Goal: Navigation & Orientation: Find specific page/section

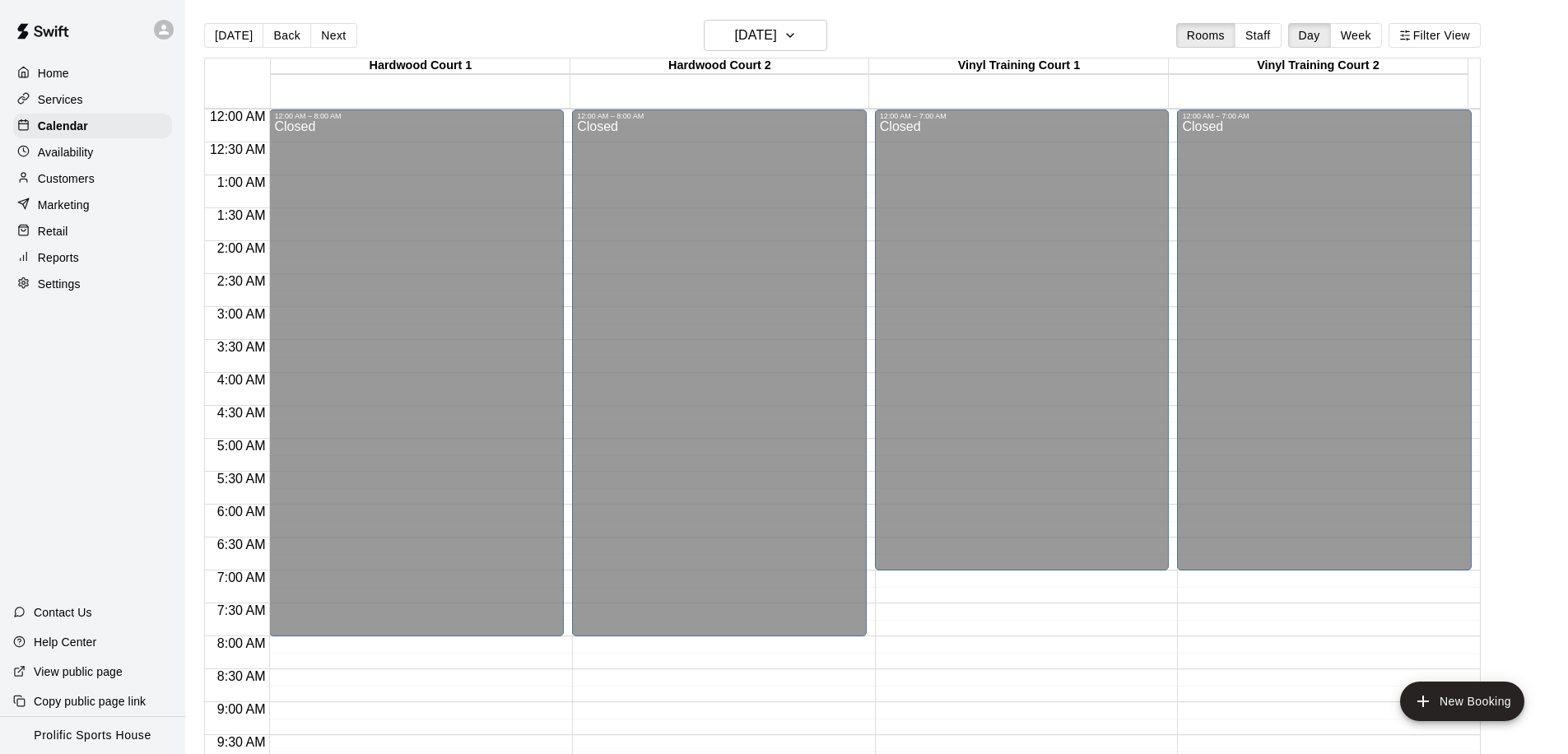
scroll to position [917, 0]
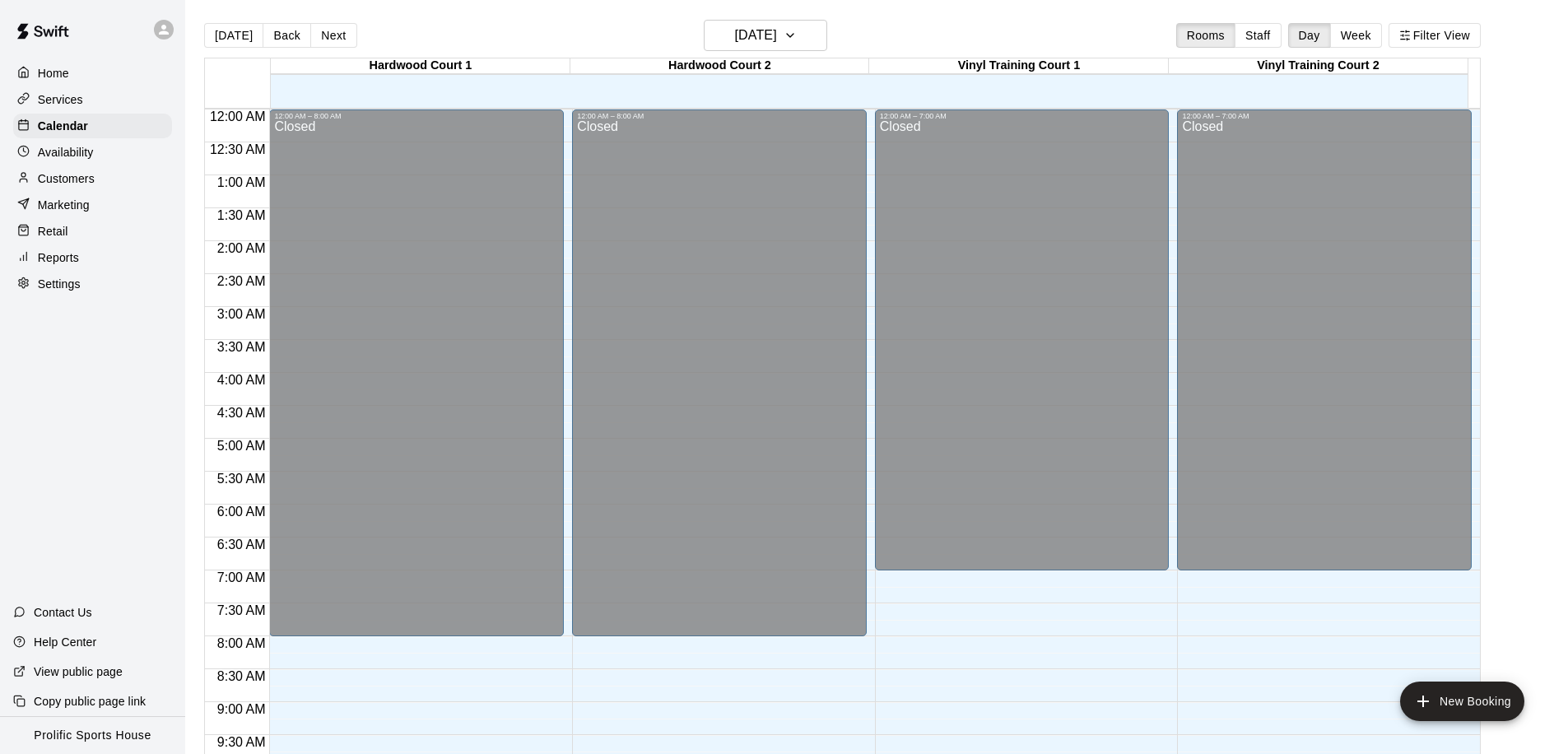
scroll to position [917, 0]
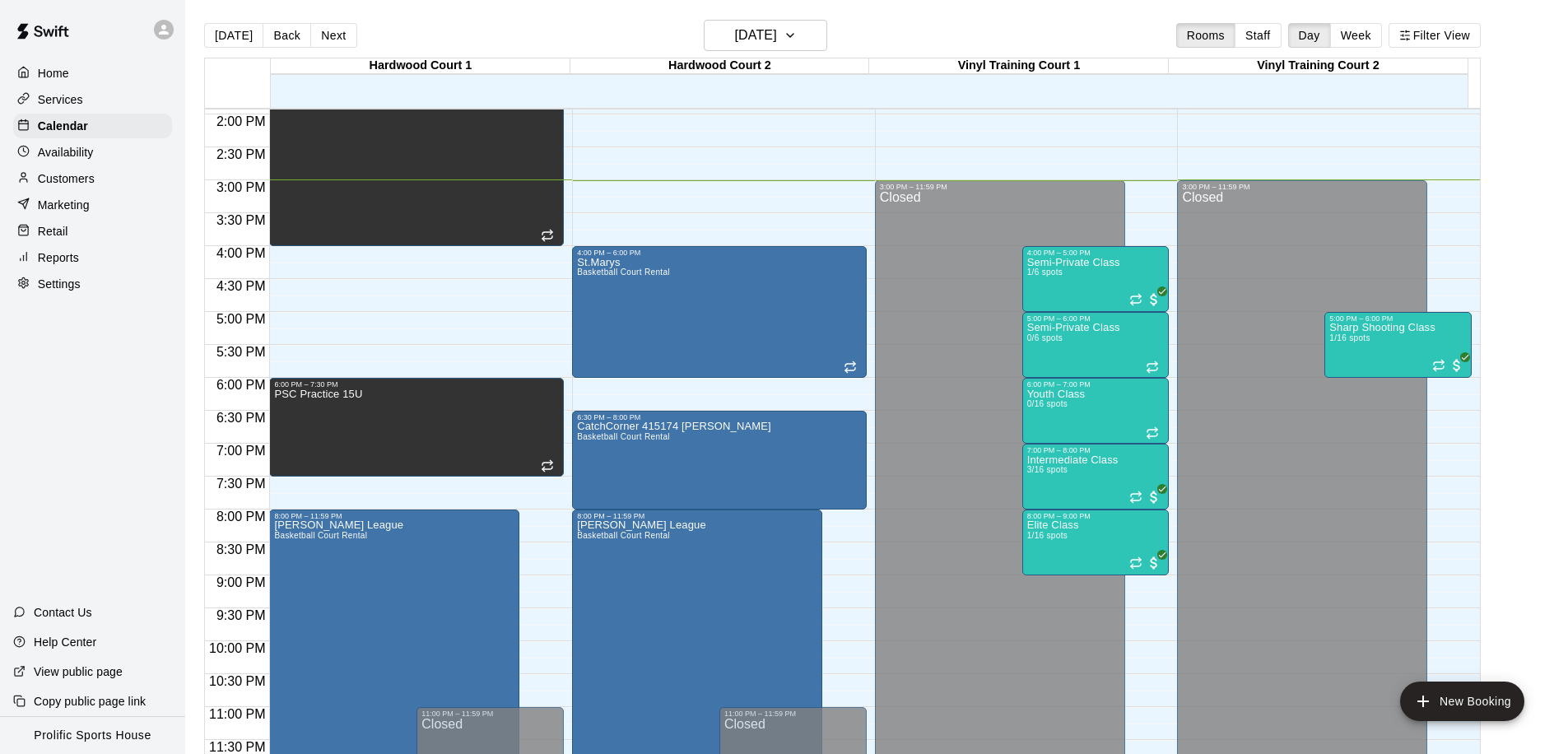
click at [170, 28] on icon at bounding box center [164, 30] width 15 height 15
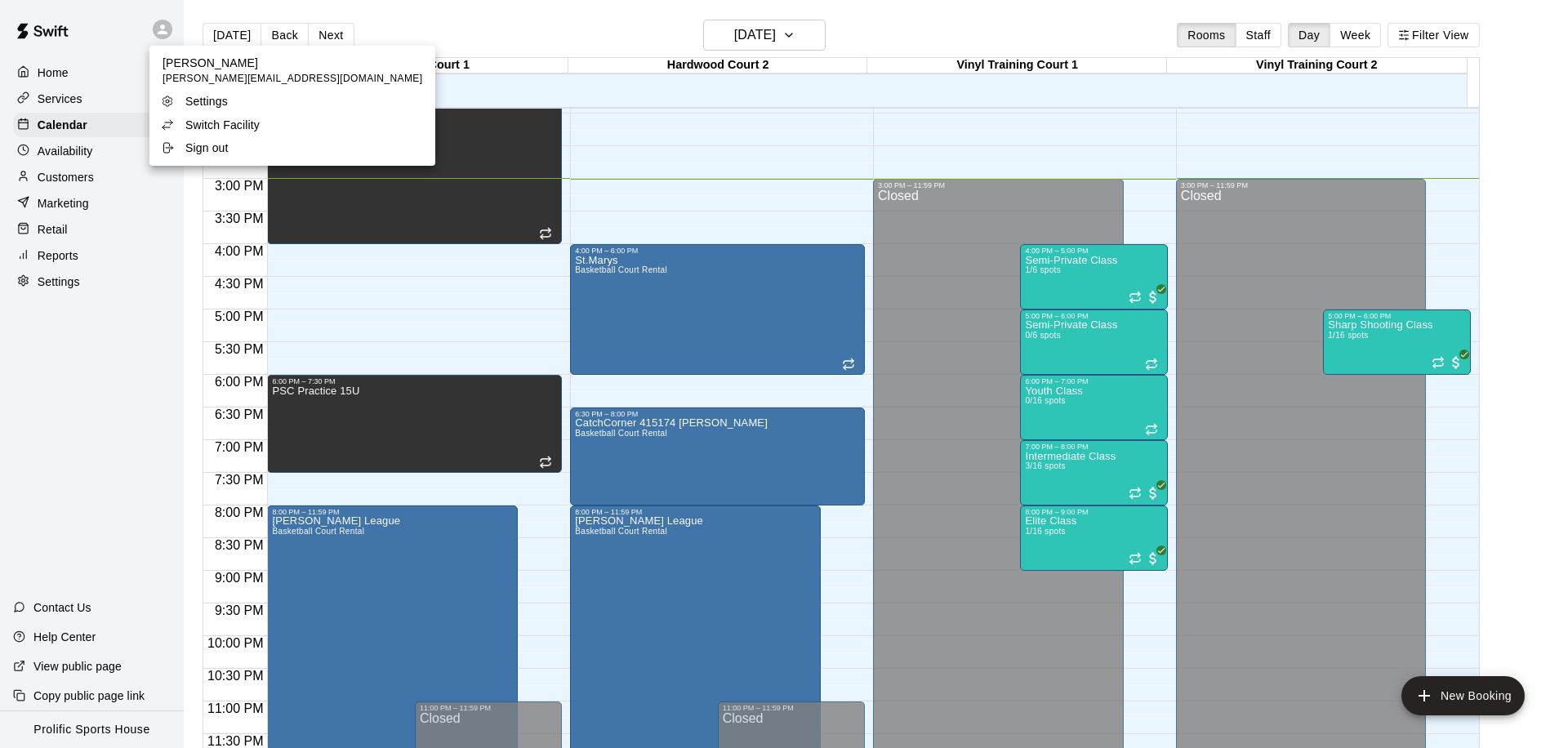
click at [218, 128] on p "Switch Facility" at bounding box center [223, 124] width 74 height 17
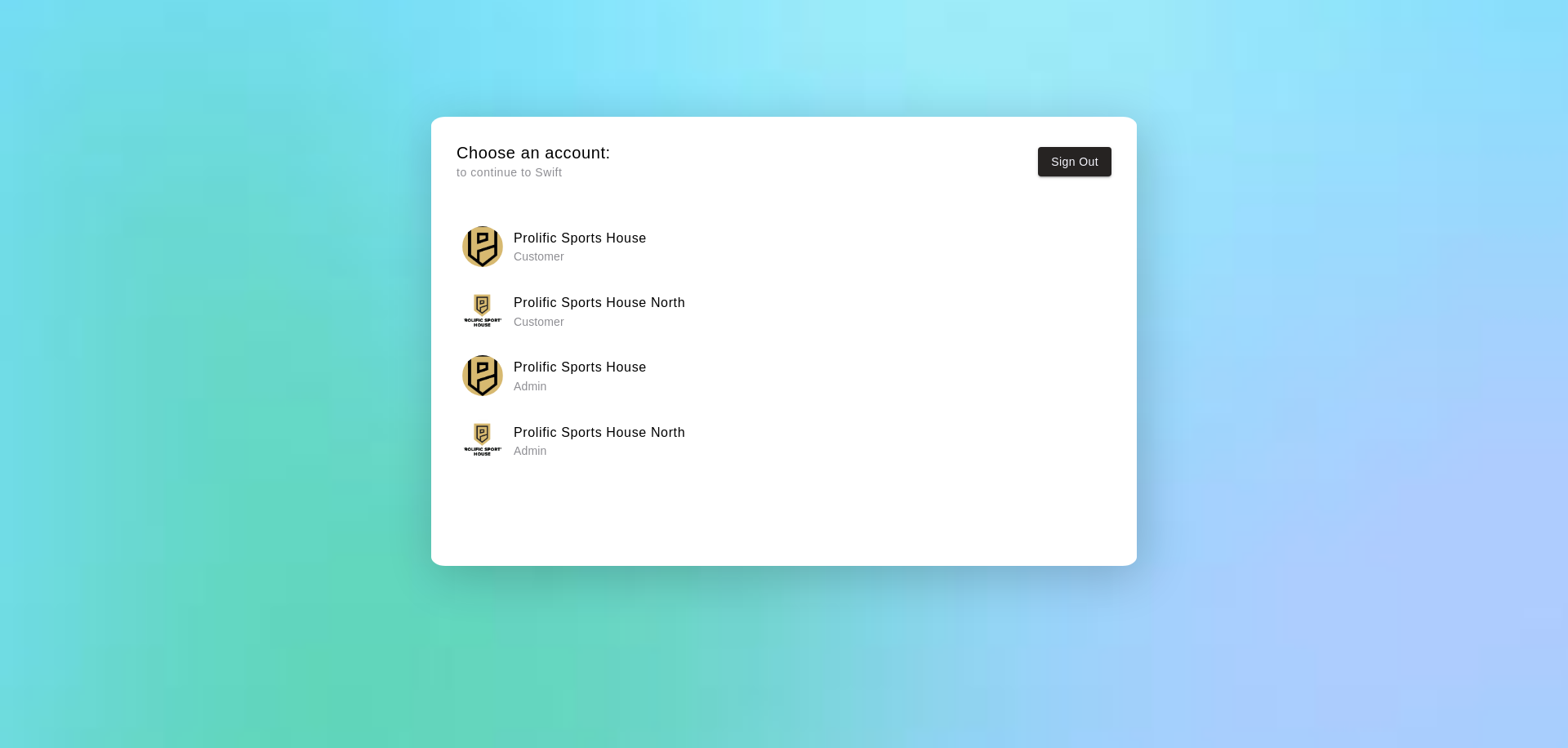
click at [632, 433] on h6 "Prolific Sports House North" at bounding box center [599, 433] width 171 height 22
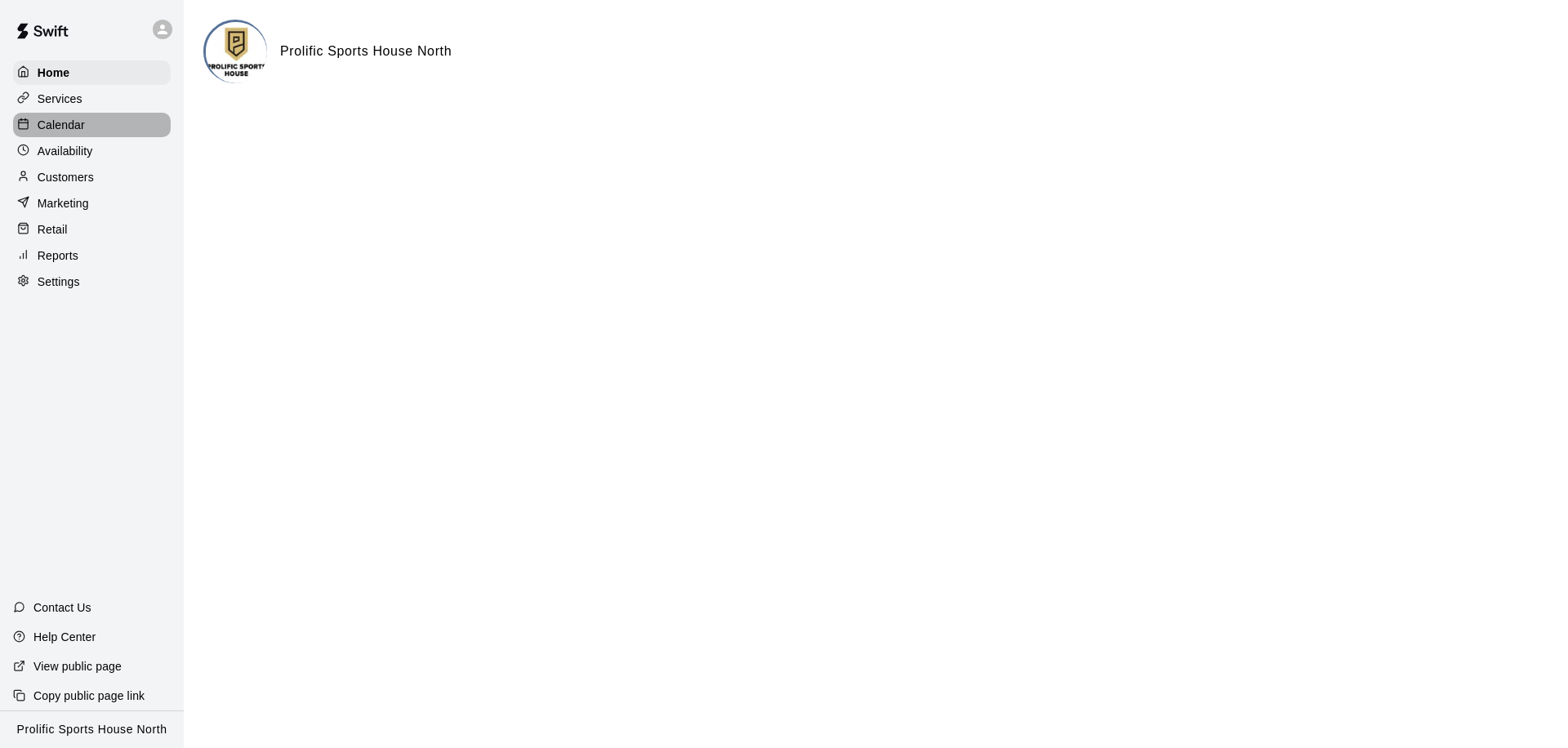
click at [74, 121] on p "Calendar" at bounding box center [61, 124] width 47 height 17
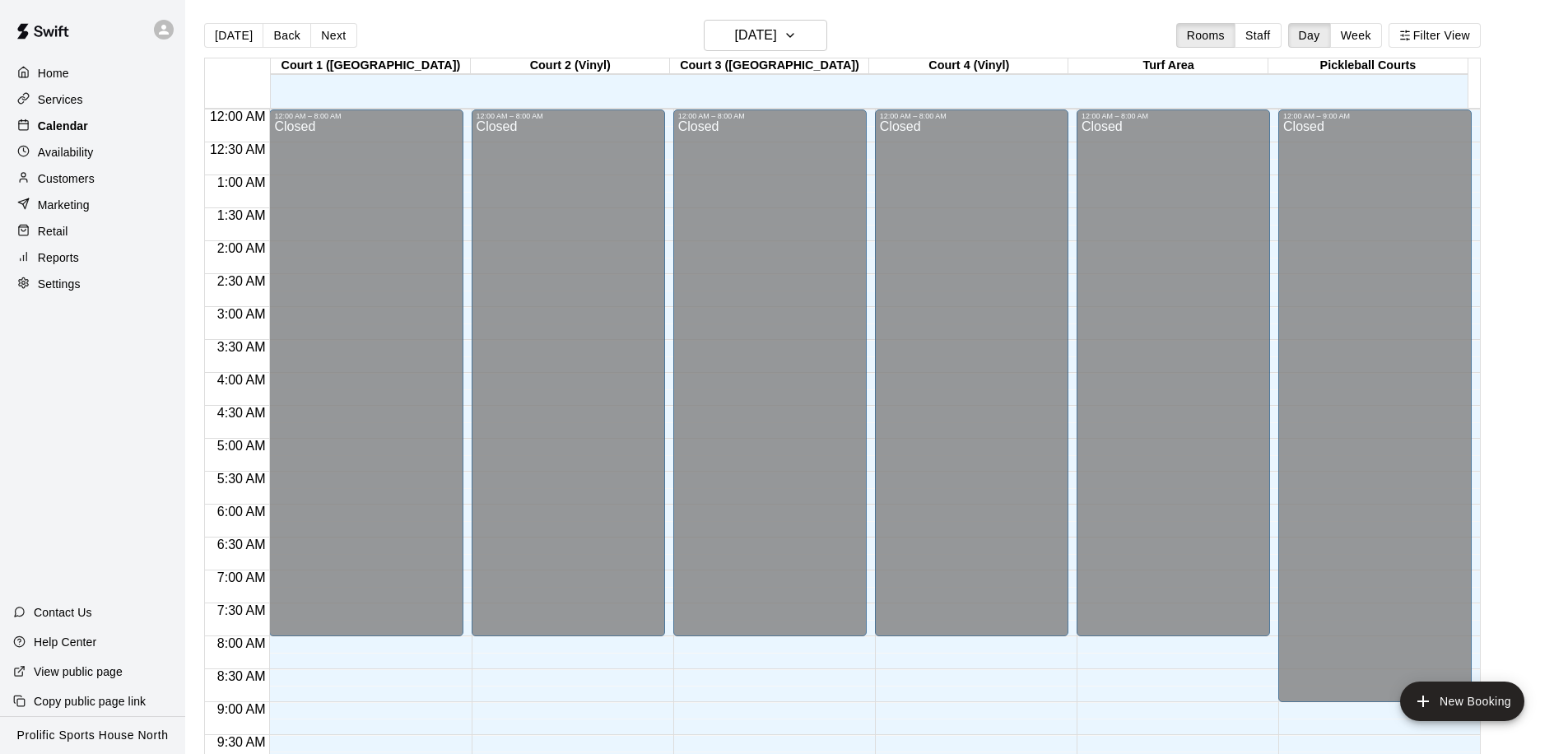
scroll to position [867, 0]
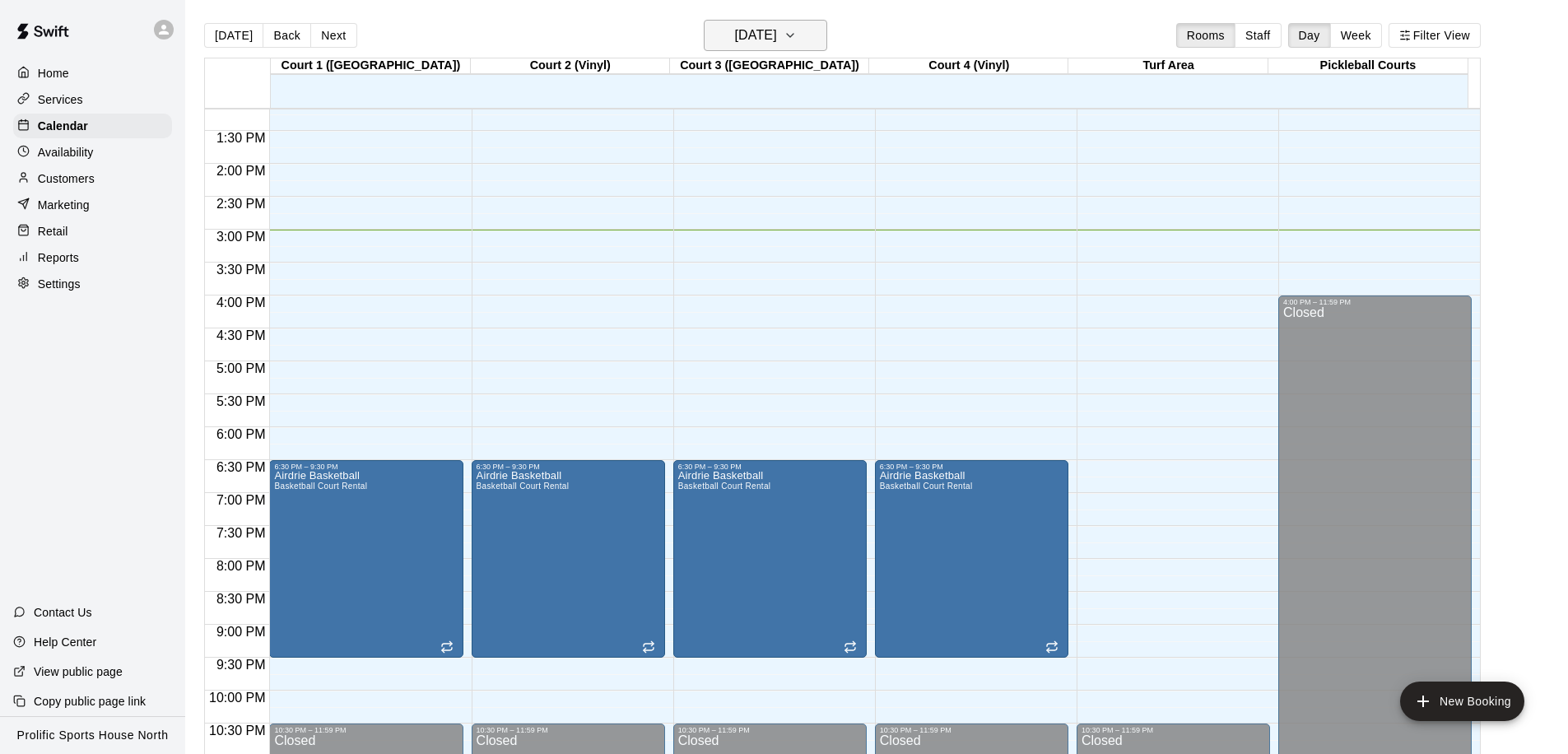
click at [796, 33] on icon "button" at bounding box center [789, 35] width 13 height 20
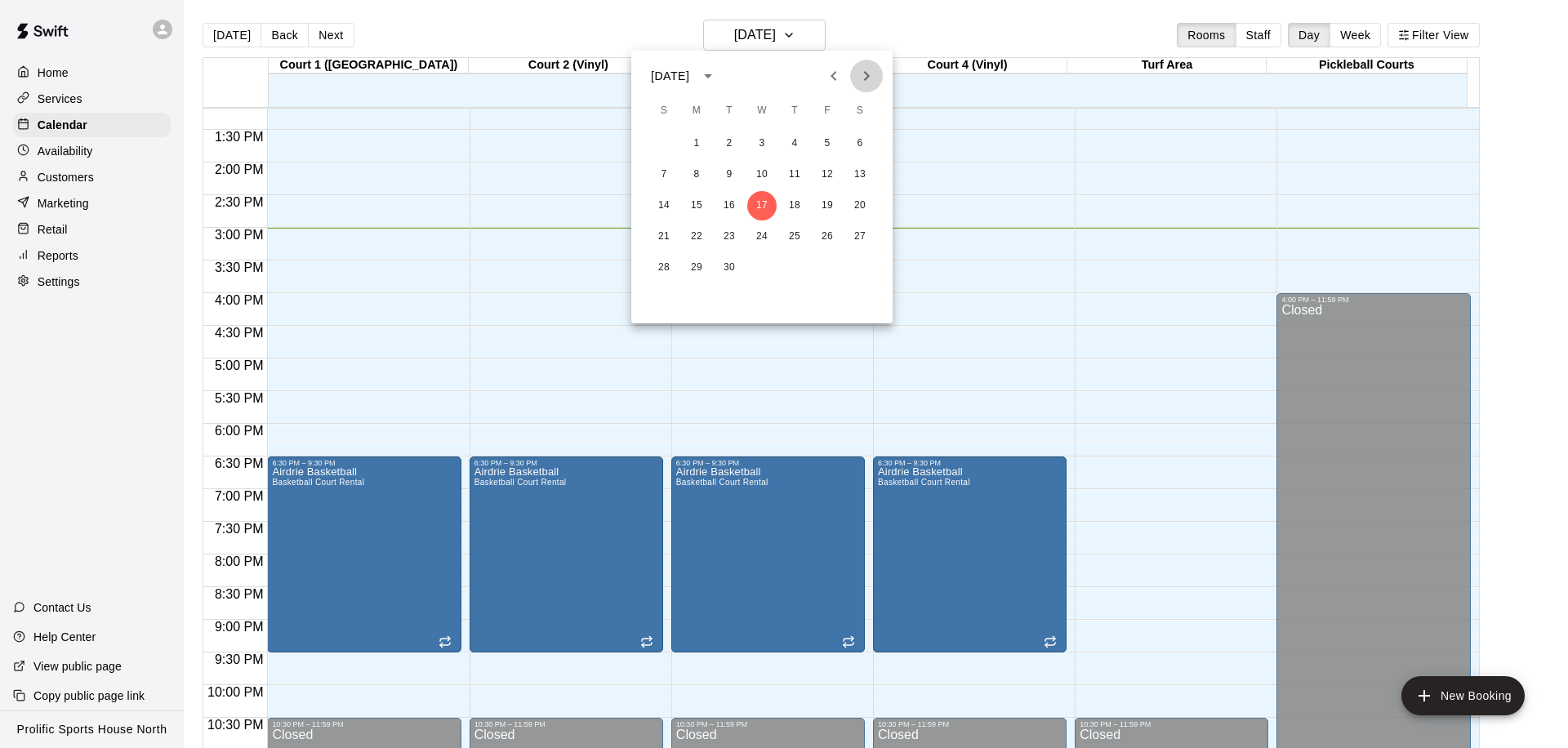
click at [862, 70] on icon "Next month" at bounding box center [867, 76] width 20 height 20
drag, startPoint x: 1473, startPoint y: 538, endPoint x: 1473, endPoint y: 516, distance: 22.0
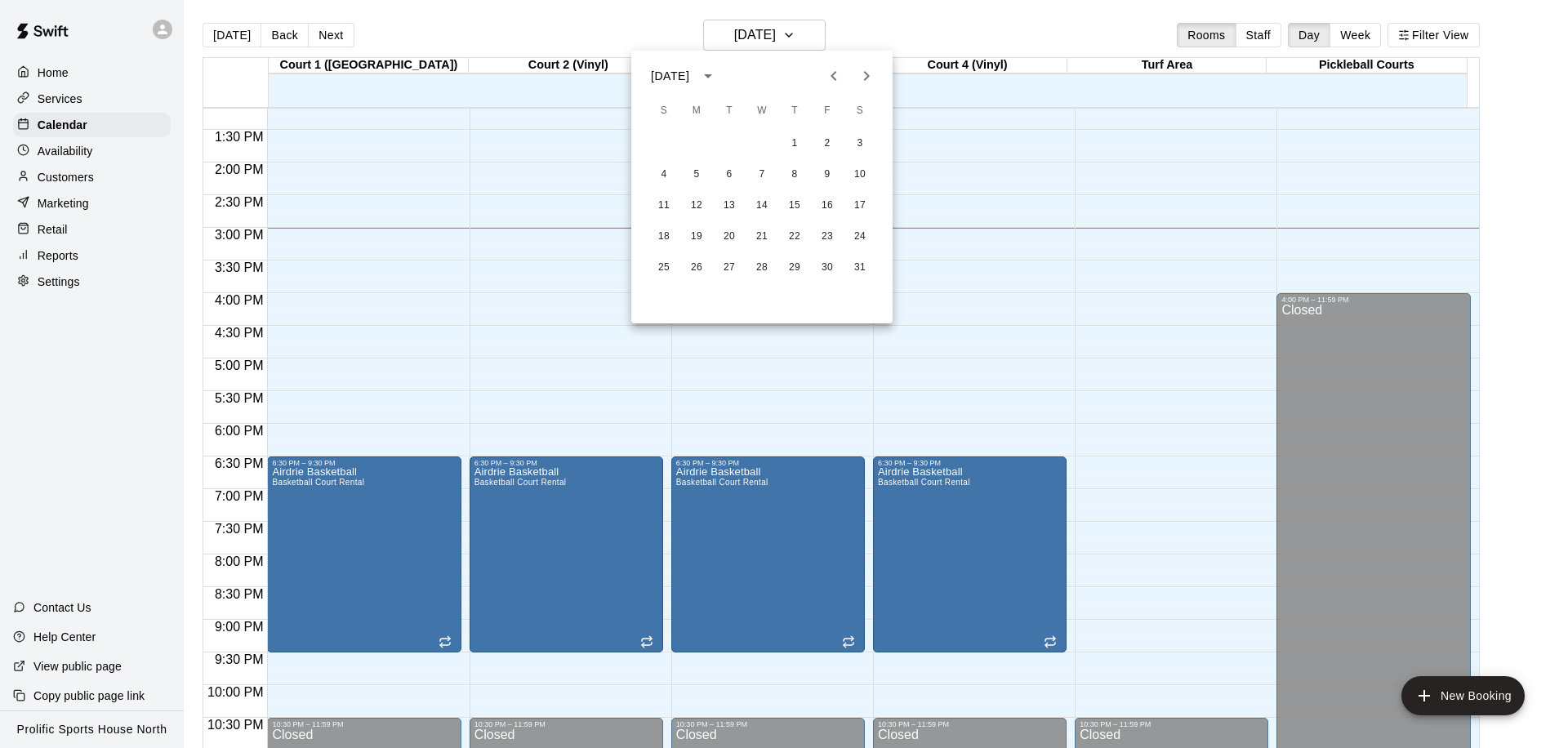
click at [1473, 516] on div at bounding box center [784, 374] width 1568 height 748
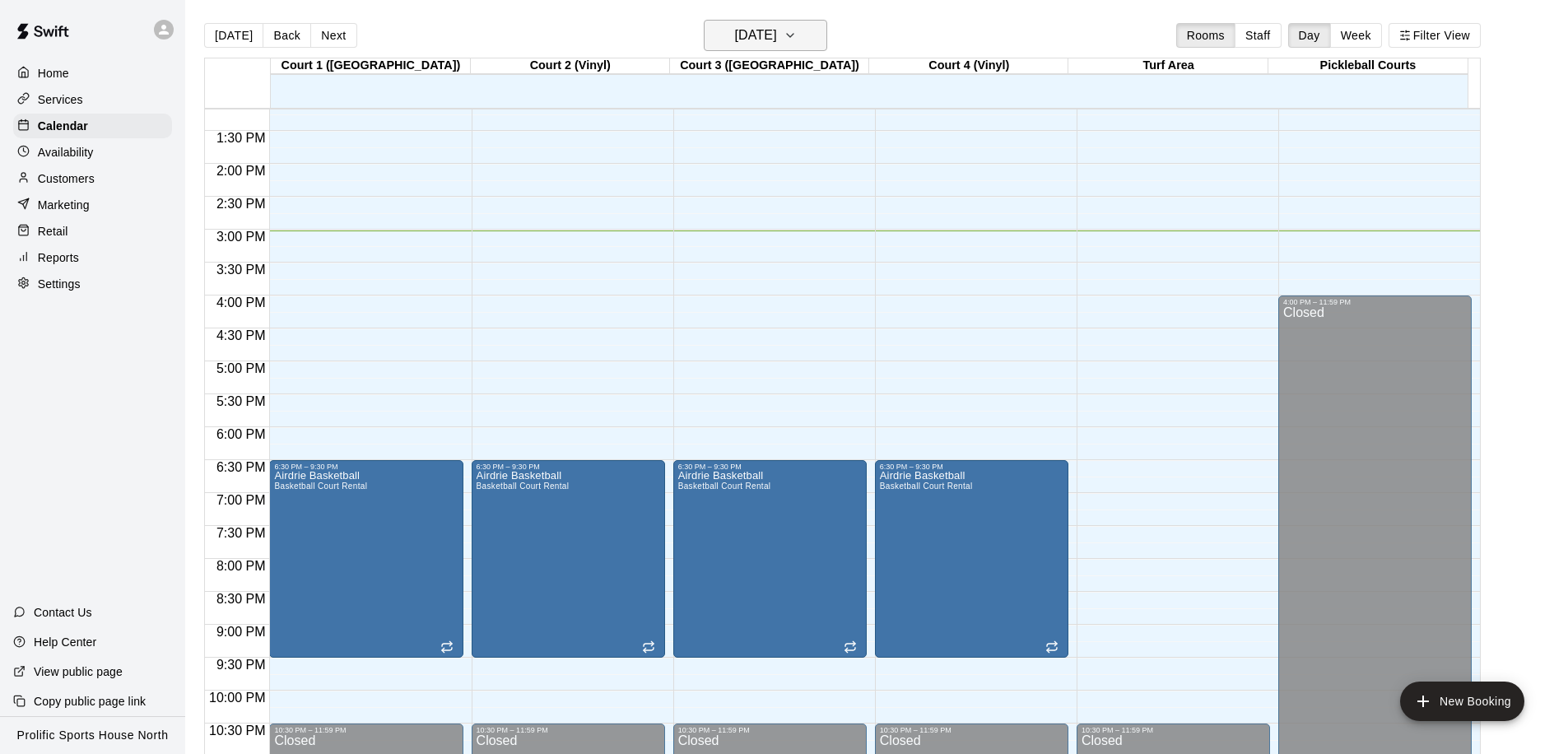
click at [796, 37] on icon "button" at bounding box center [789, 35] width 13 height 20
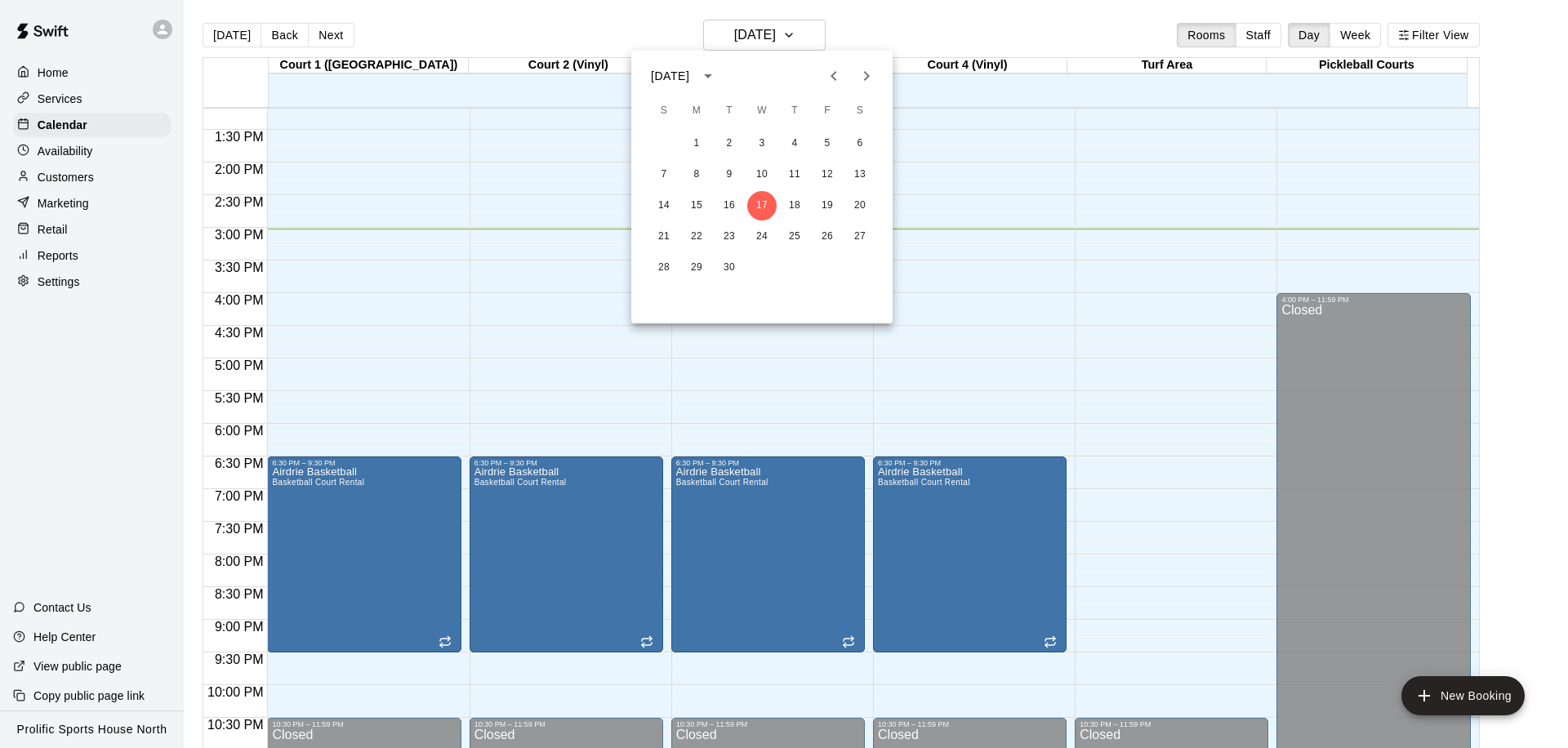
click at [870, 78] on icon "Next month" at bounding box center [867, 76] width 20 height 20
click at [854, 141] on button "3" at bounding box center [860, 144] width 29 height 29
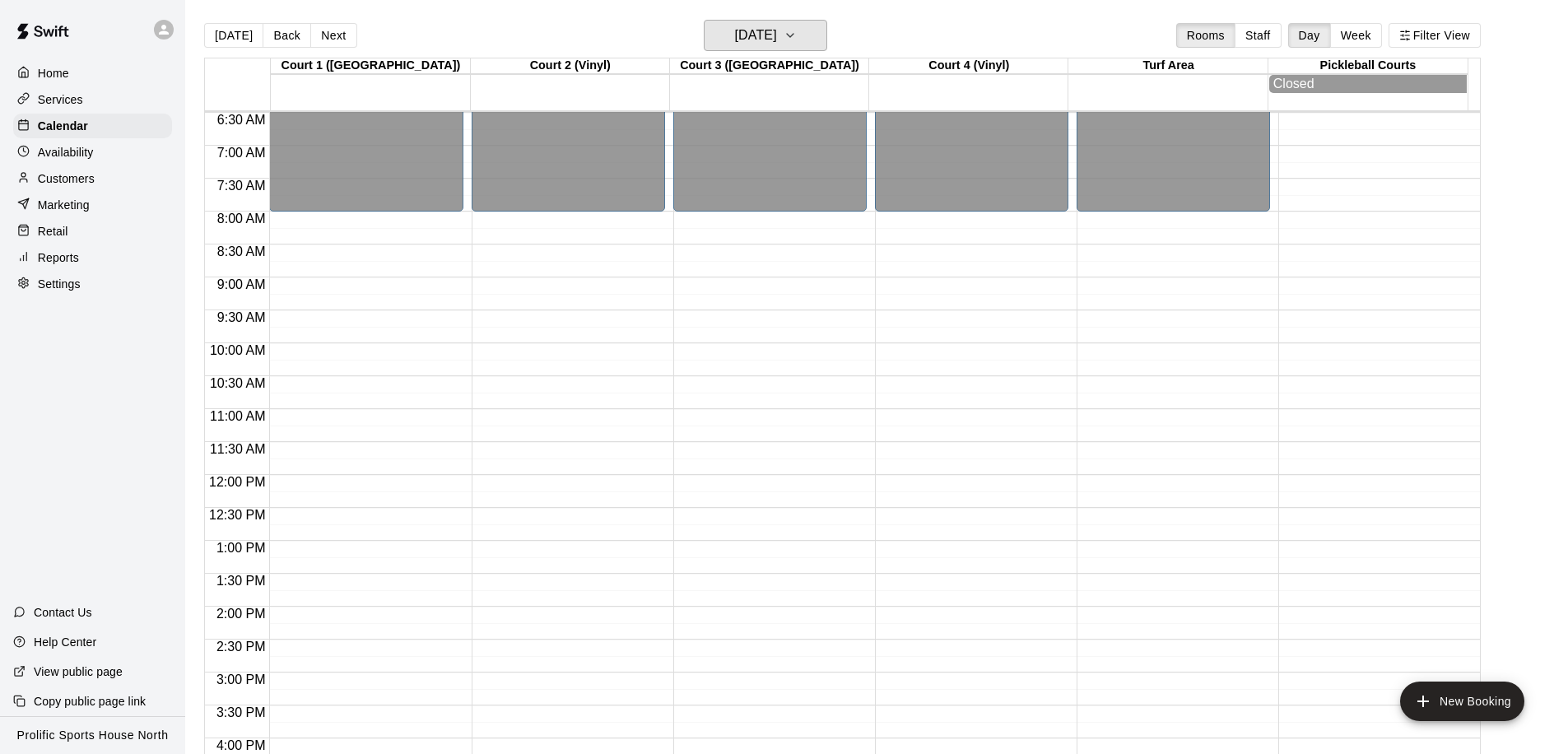
scroll to position [423, 0]
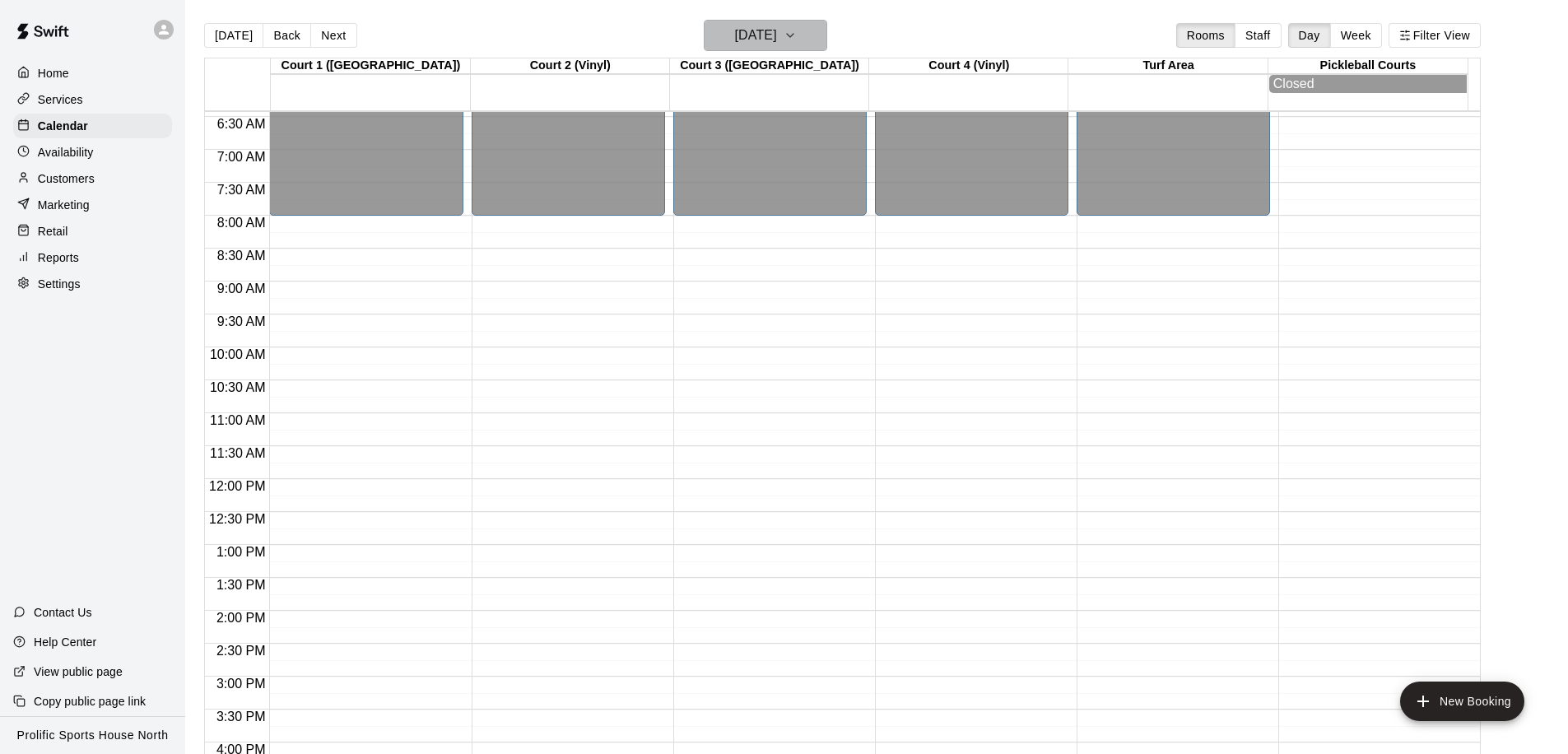
click at [796, 31] on icon "button" at bounding box center [789, 35] width 13 height 20
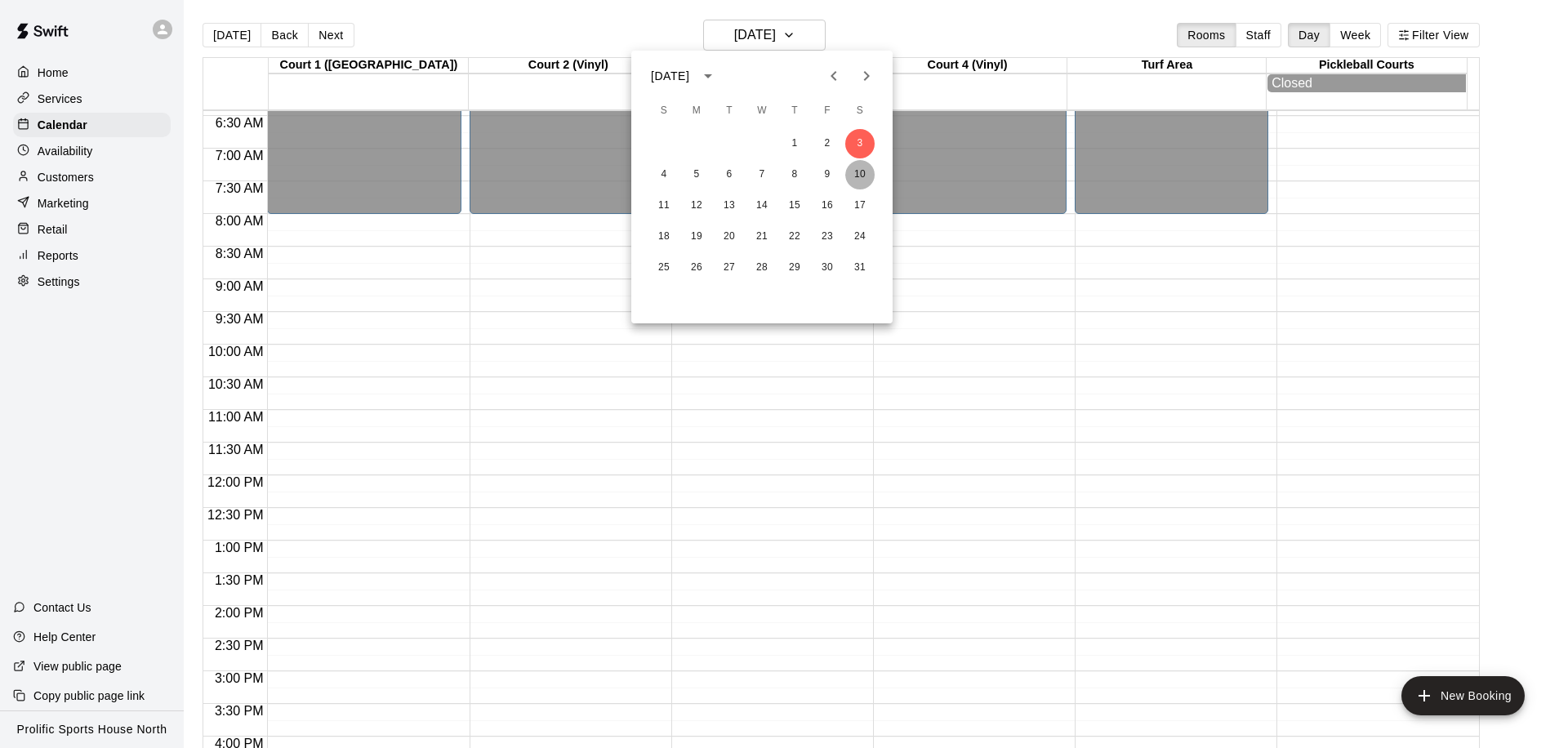
click at [864, 172] on button "10" at bounding box center [860, 175] width 29 height 29
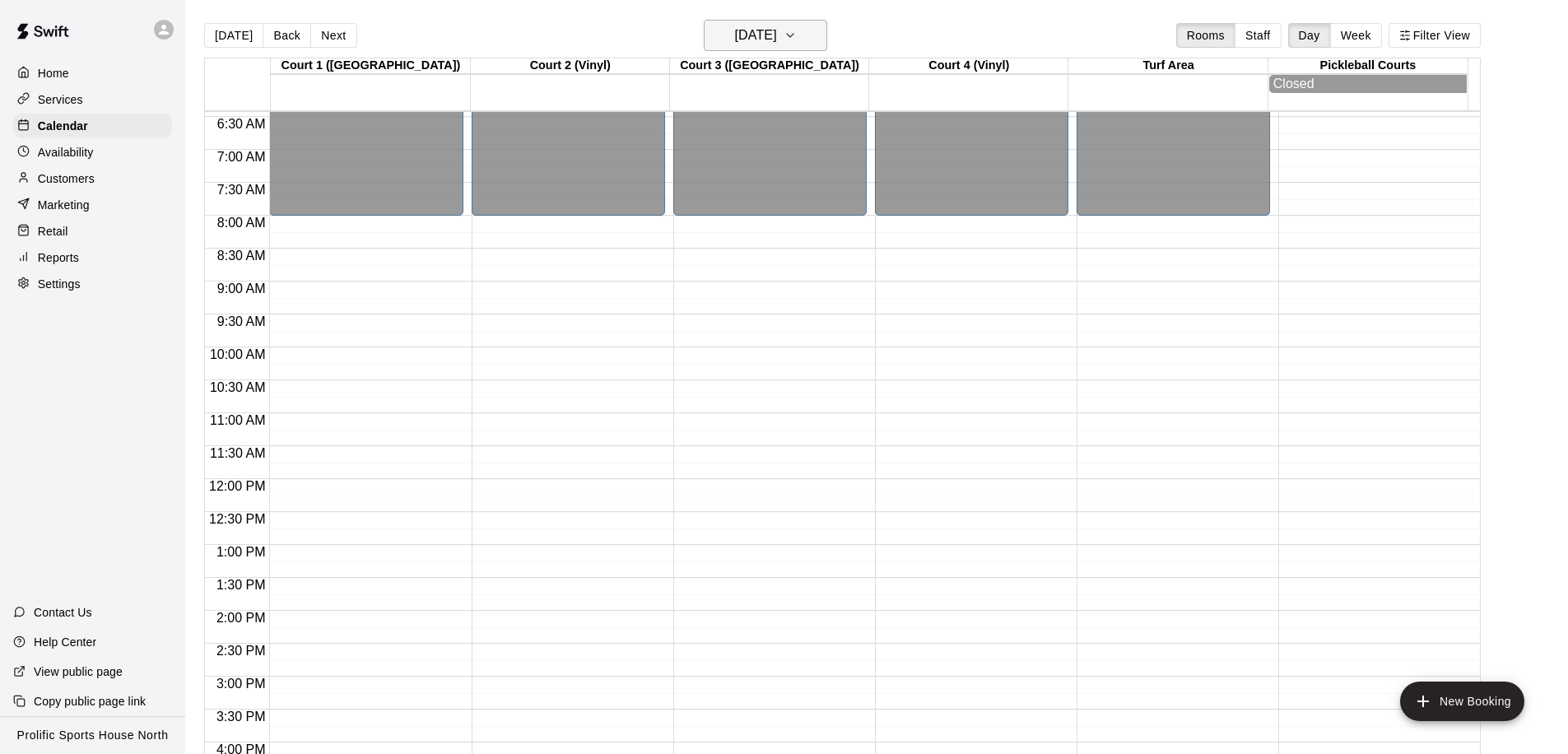
click at [796, 28] on icon "button" at bounding box center [789, 35] width 13 height 20
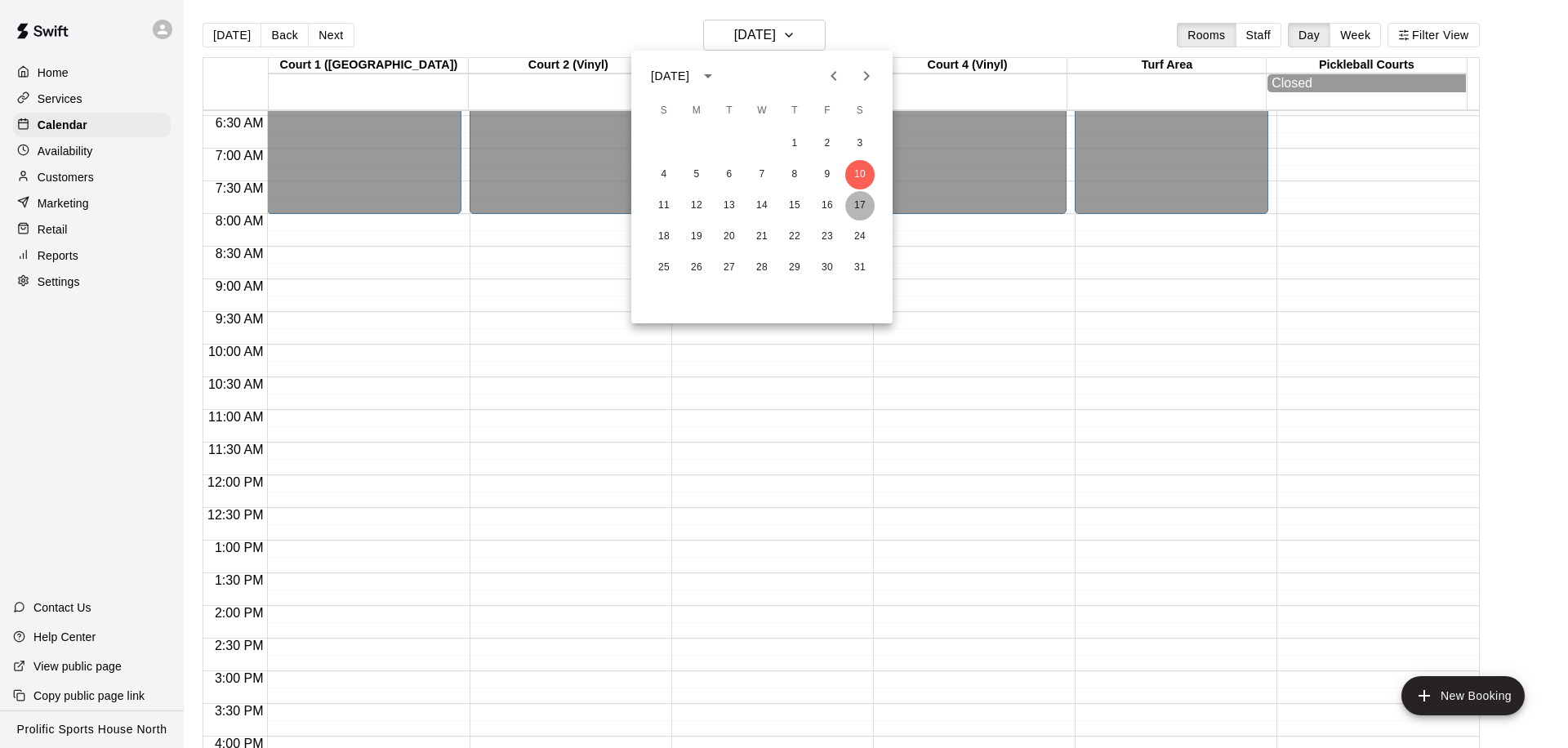
click at [859, 212] on button "17" at bounding box center [860, 205] width 29 height 29
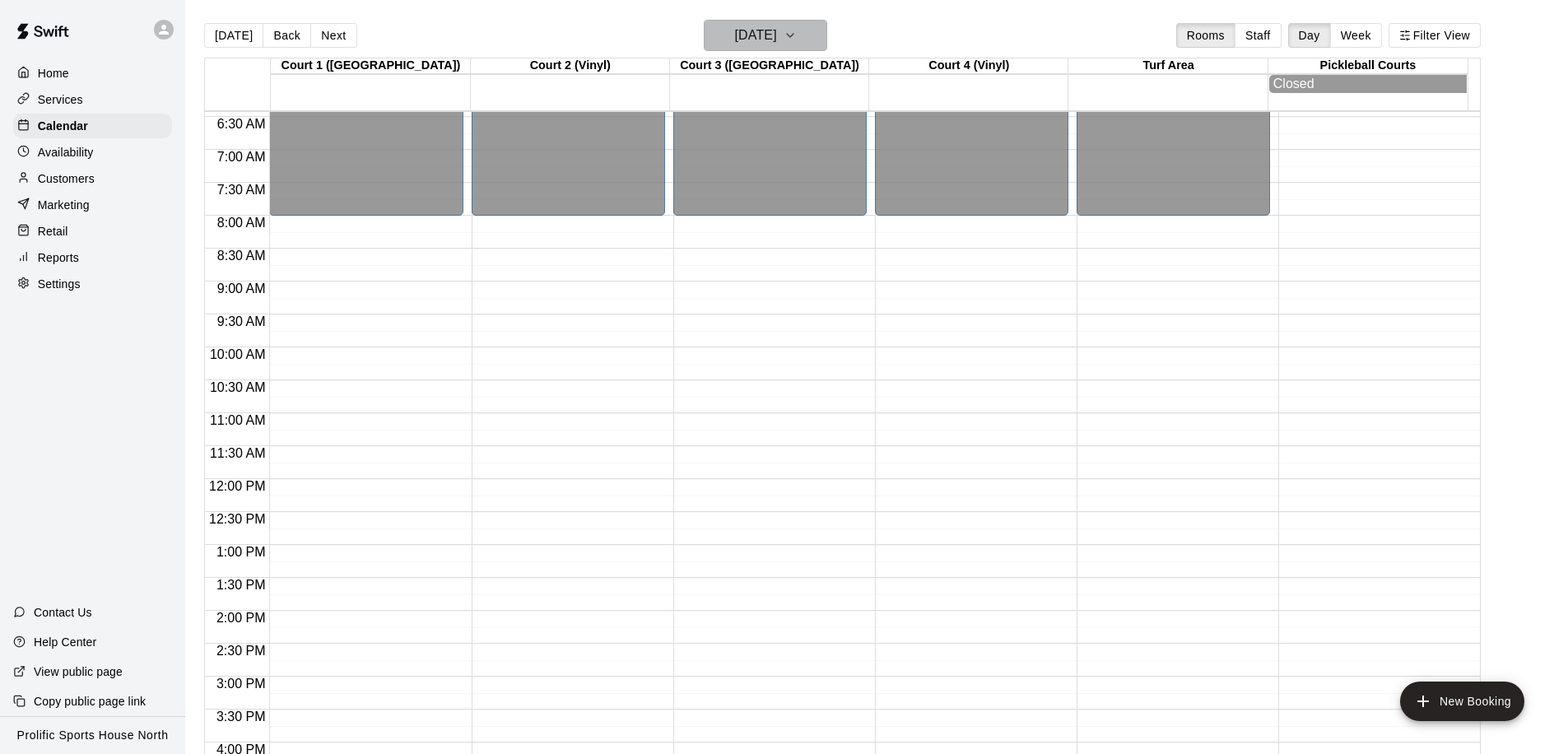
click at [796, 27] on icon "button" at bounding box center [789, 35] width 13 height 20
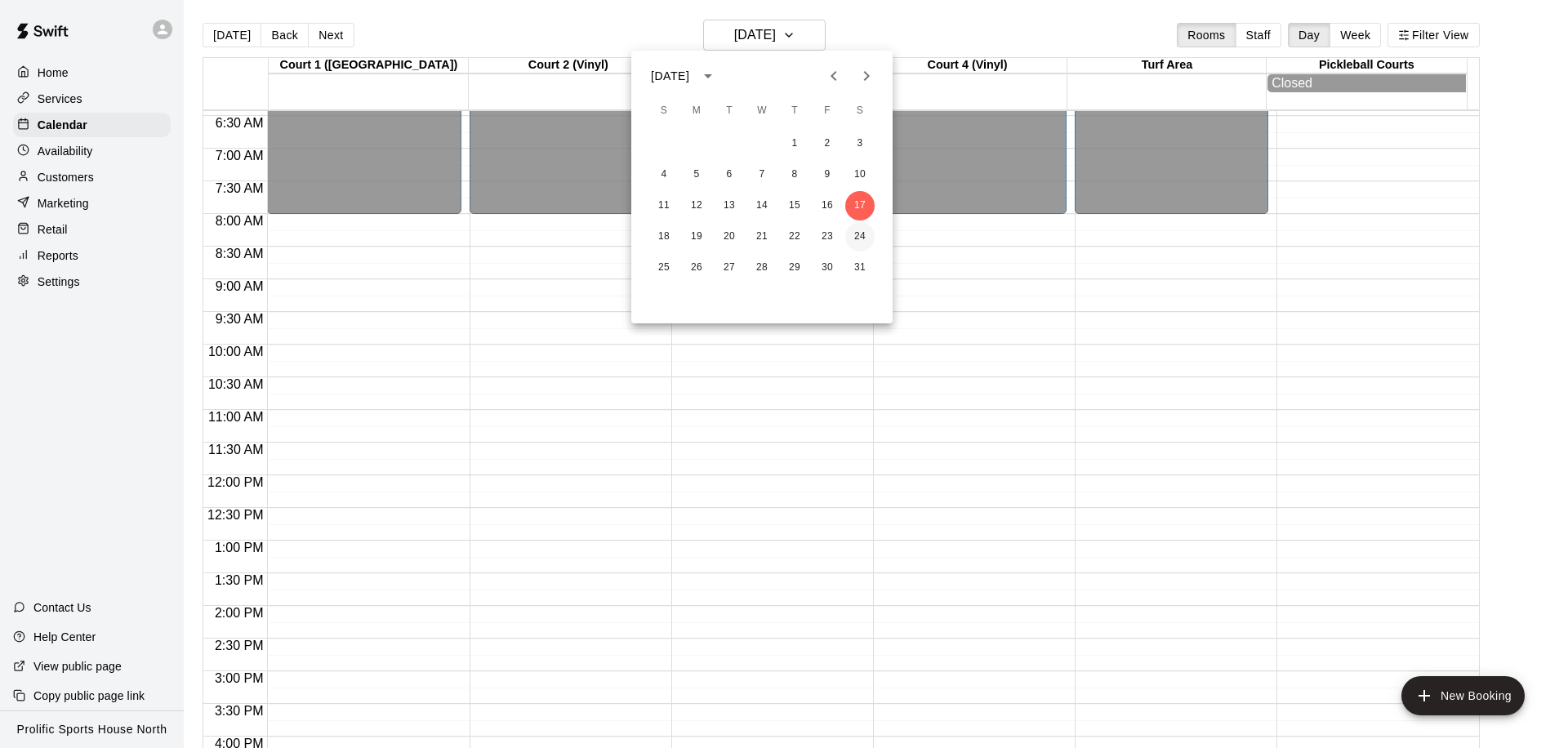
click at [864, 235] on button "24" at bounding box center [860, 237] width 29 height 29
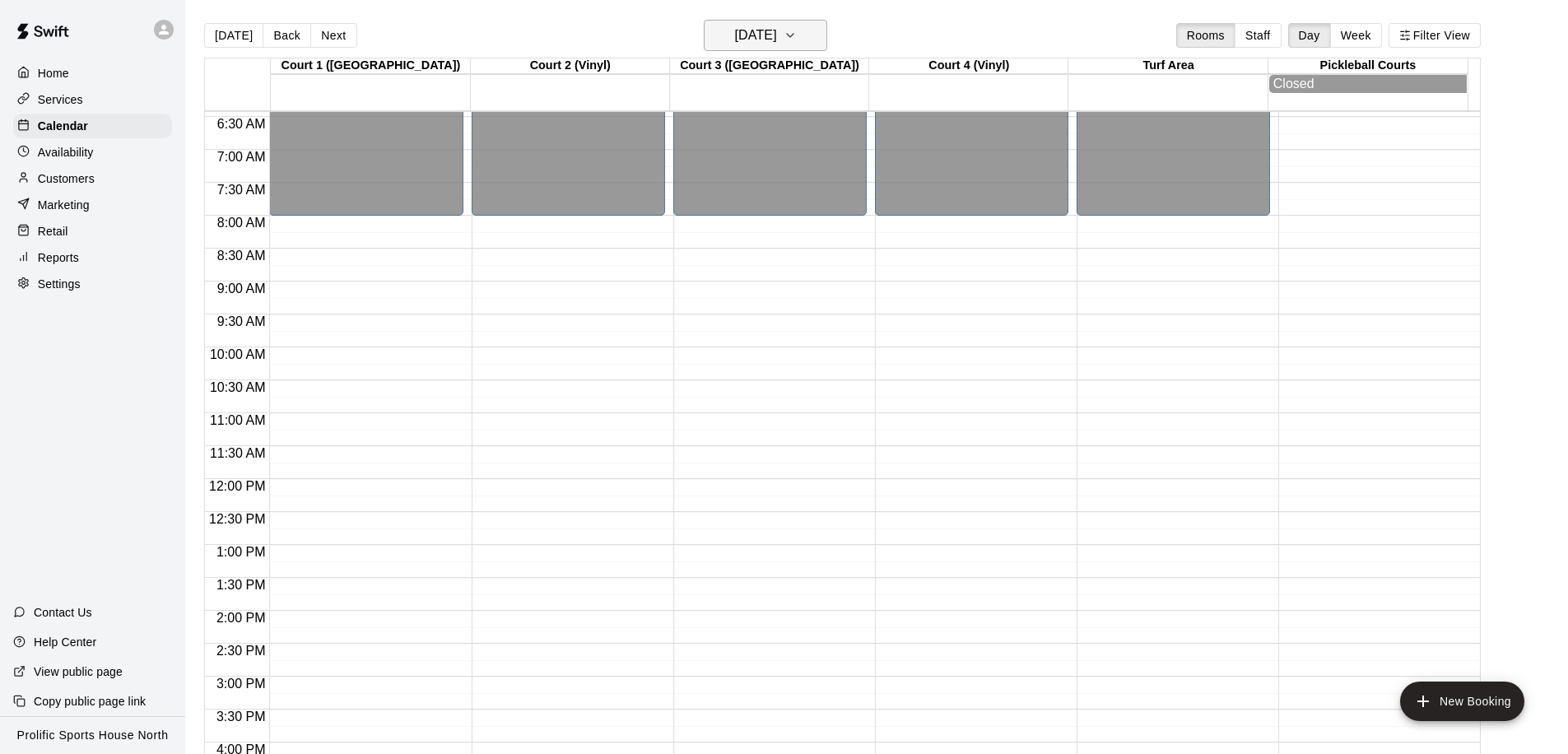
click at [796, 40] on icon "button" at bounding box center [789, 35] width 13 height 20
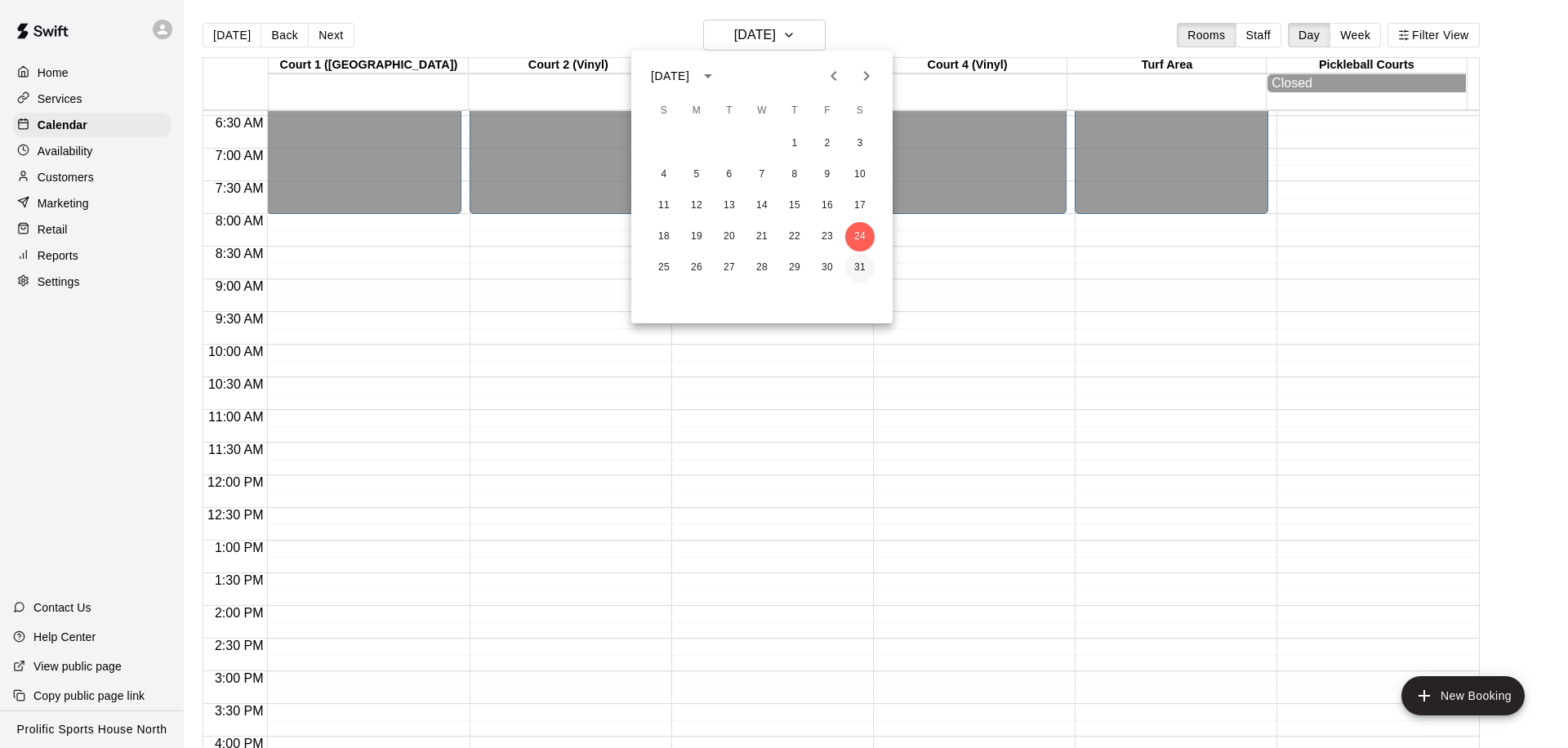
click at [859, 261] on button "31" at bounding box center [860, 268] width 29 height 29
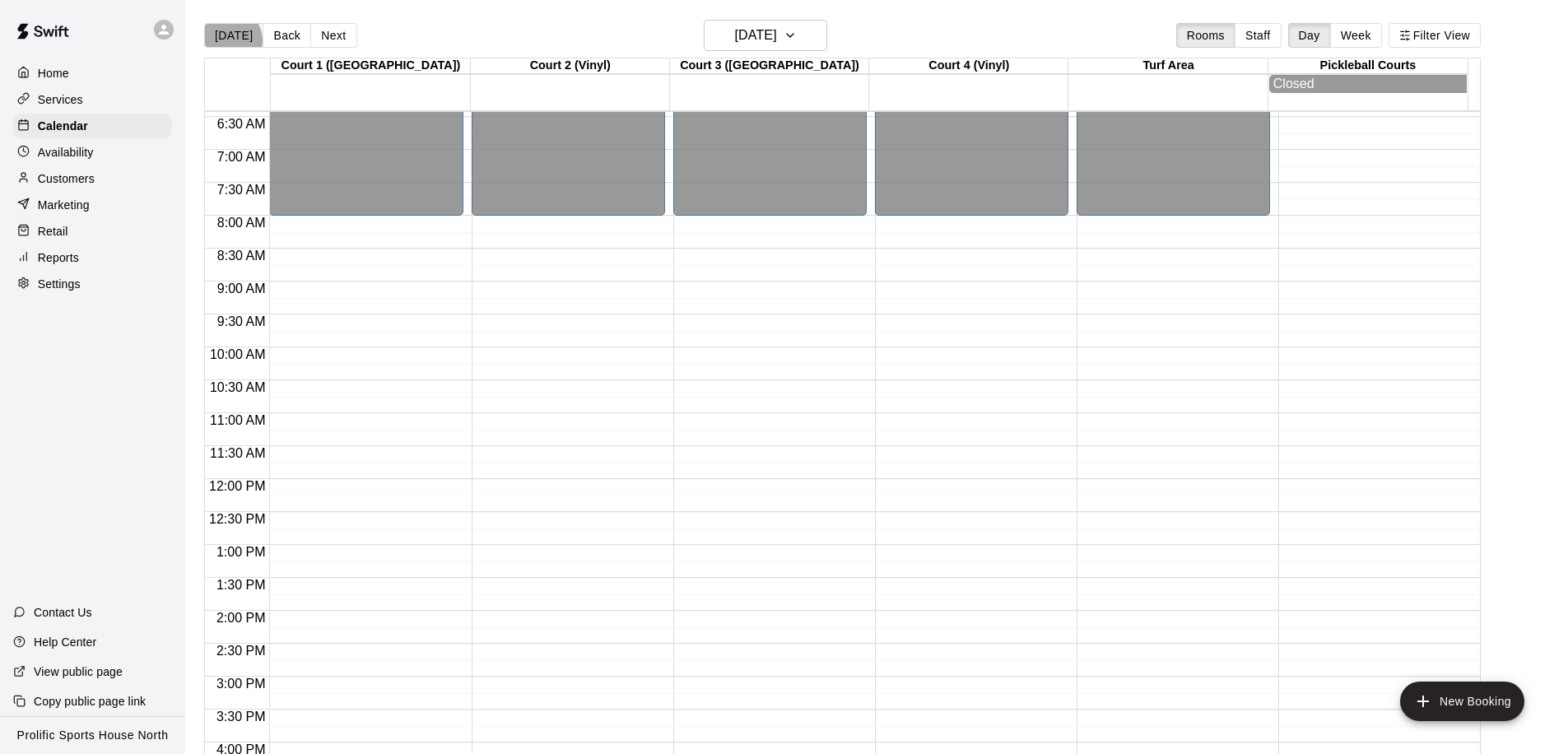
click at [229, 40] on button "[DATE]" at bounding box center [234, 34] width 59 height 25
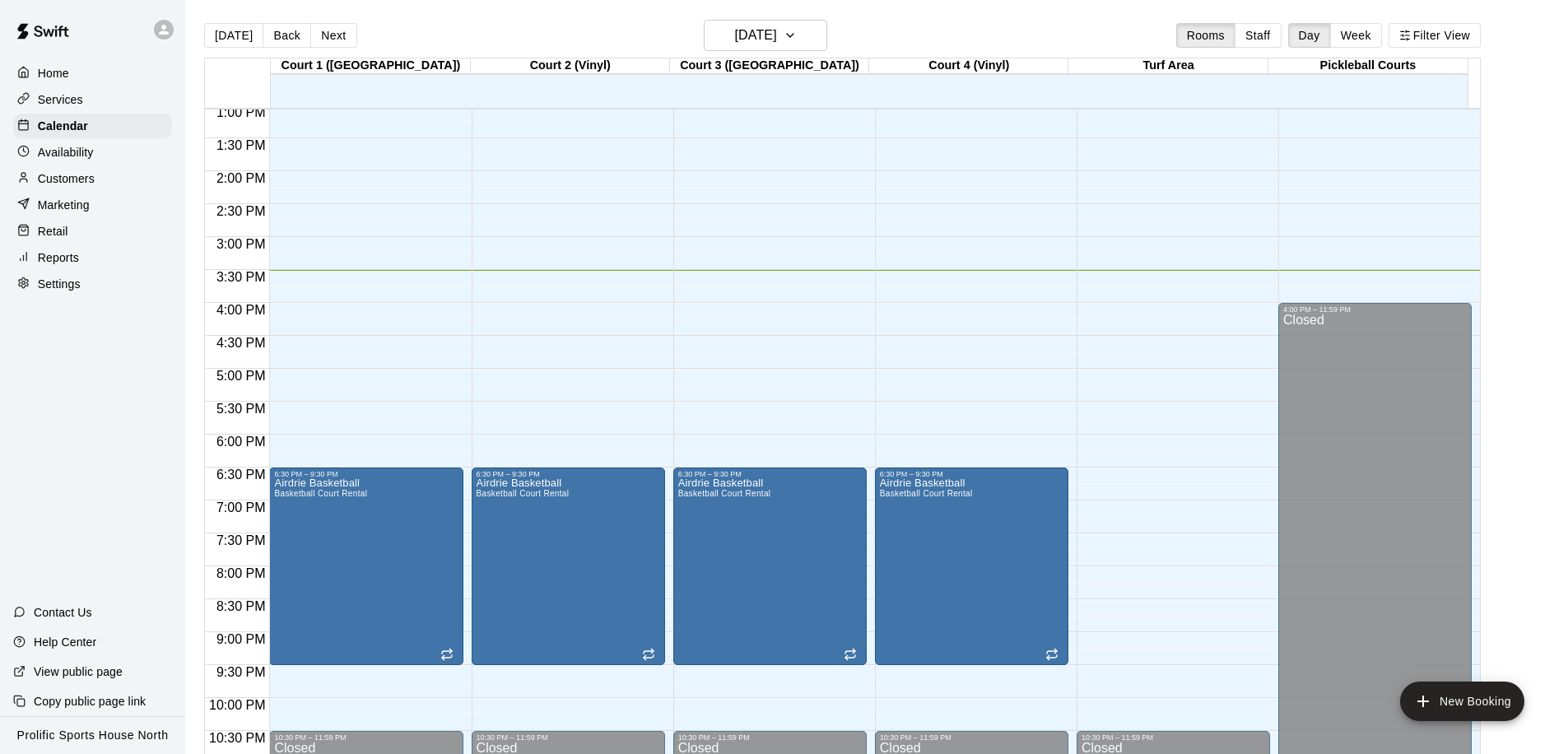
scroll to position [862, 0]
